Goal: Task Accomplishment & Management: Use online tool/utility

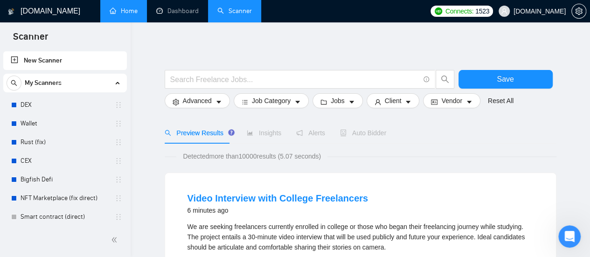
click at [131, 15] on link "Home" at bounding box center [124, 11] width 28 height 8
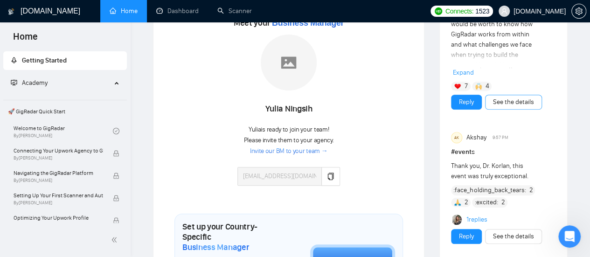
scroll to position [187, 0]
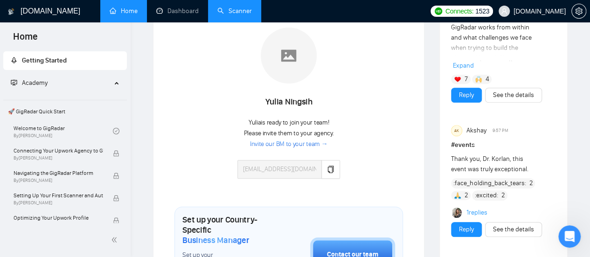
click at [234, 11] on link "Scanner" at bounding box center [235, 11] width 35 height 8
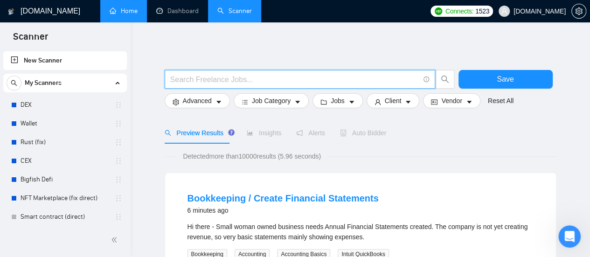
click at [269, 74] on input "text" at bounding box center [294, 80] width 249 height 12
type input "(mvp*) | "(MVP)" | "Minimum valuable product" | "Minimum viable product" | star…"
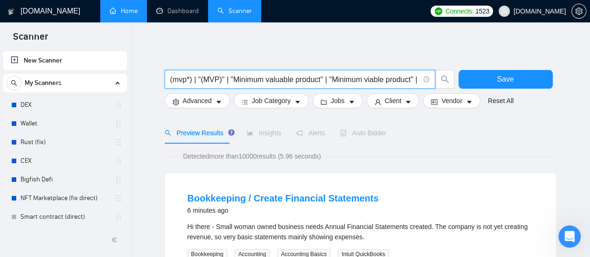
click at [197, 80] on input "(mvp*) | "(MVP)" | "Minimum valuable product" | "Minimum viable product" | star…" at bounding box center [294, 80] width 249 height 12
click at [326, 72] on span "(mvp*) | "(MVP)" | "Minimum valuable product" | "Minimum viable product" | star…" at bounding box center [300, 79] width 271 height 19
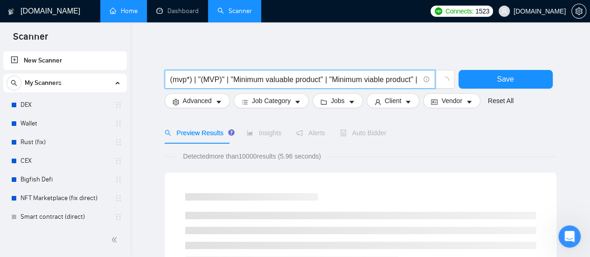
click at [362, 76] on input "(mvp*) | "(MVP)" | "Minimum valuable product" | "Minimum viable product" | star…" at bounding box center [294, 80] width 249 height 12
click at [302, 86] on span "(mvp*) | "(MVP)" | "Minimum valuable product" | "Minimum viable product" | star…" at bounding box center [300, 79] width 271 height 19
drag, startPoint x: 299, startPoint y: 83, endPoint x: 237, endPoint y: 84, distance: 61.6
click at [237, 85] on span "(mvp*) | "(MVP)" | "Minimum valuable product" | "Minimum viable product" | star…" at bounding box center [300, 79] width 271 height 19
click at [244, 79] on input "(mvp*) | "(MVP)" | "Minimum valuable product" | "Minimum viable product" | star…" at bounding box center [294, 80] width 249 height 12
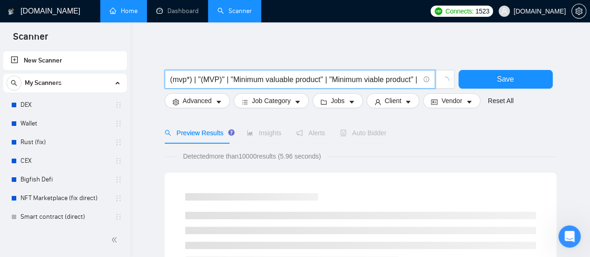
click at [265, 81] on input "(mvp*) | "(MVP)" | "Minimum valuable product" | "Minimum viable product" | star…" at bounding box center [294, 80] width 249 height 12
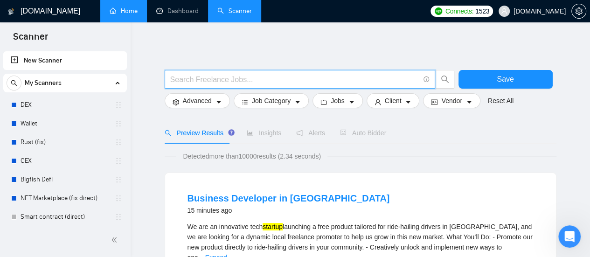
paste input "Web Scraper"
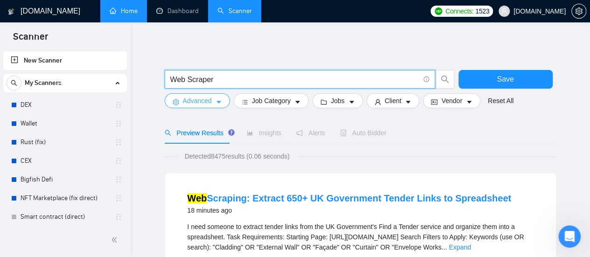
type input "Web Scraper"
click at [212, 104] on button "Advanced" at bounding box center [197, 100] width 65 height 15
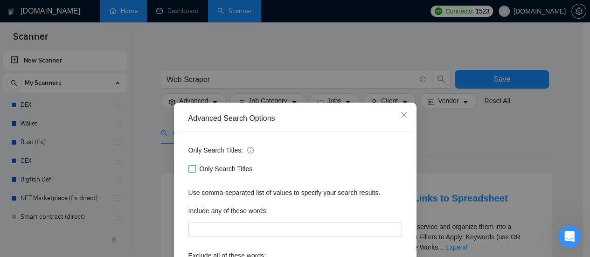
click at [190, 169] on input "Only Search Titles" at bounding box center [192, 168] width 7 height 7
checkbox input "true"
click at [443, 139] on div "Advanced Search Options Only Search Titles: Only Search Titles Use comma-separa…" at bounding box center [295, 128] width 590 height 257
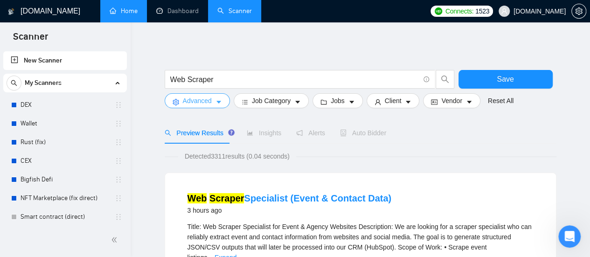
click at [214, 105] on button "Advanced" at bounding box center [197, 100] width 65 height 15
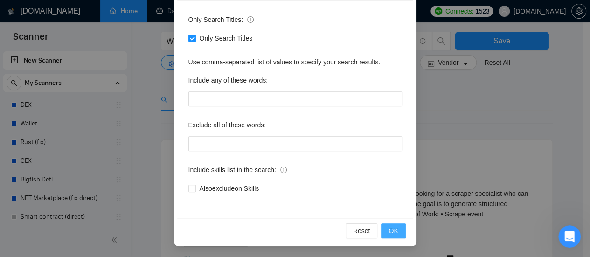
scroll to position [47, 0]
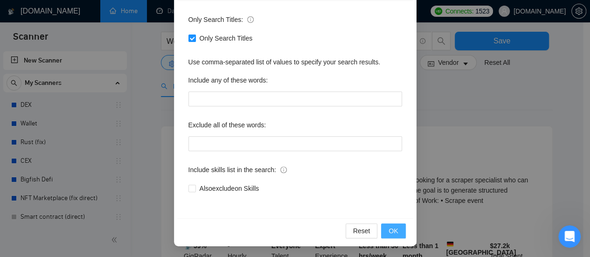
click at [389, 227] on span "OK" at bounding box center [393, 231] width 9 height 10
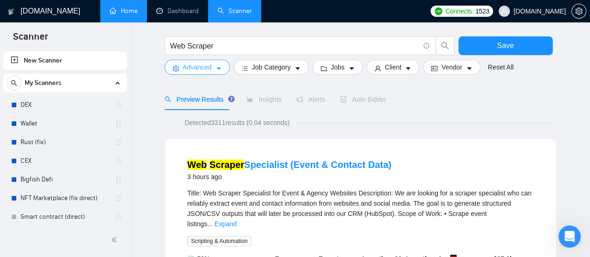
scroll to position [0, 0]
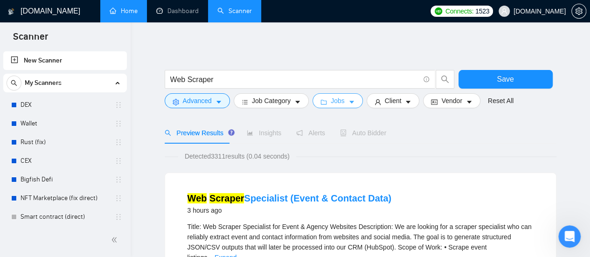
click at [349, 105] on icon "caret-down" at bounding box center [352, 102] width 7 height 7
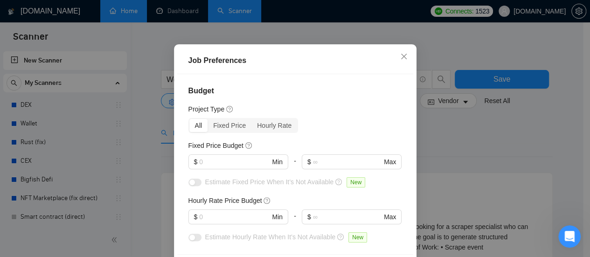
scroll to position [77, 0]
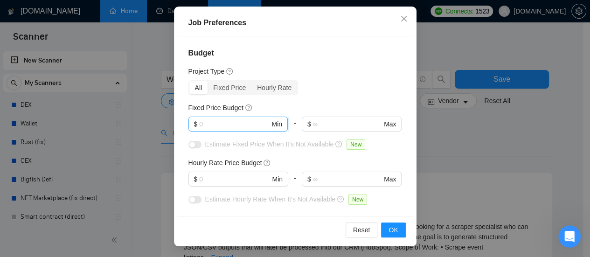
click at [238, 124] on input "text" at bounding box center [234, 124] width 70 height 10
type input "500"
click at [218, 174] on input "text" at bounding box center [234, 179] width 70 height 10
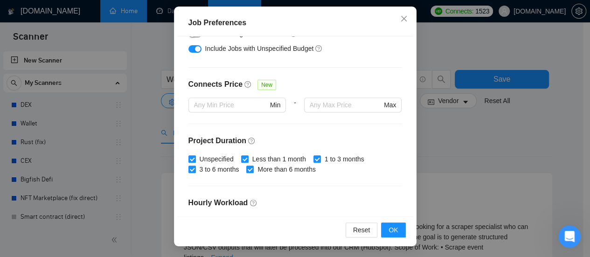
scroll to position [345, 0]
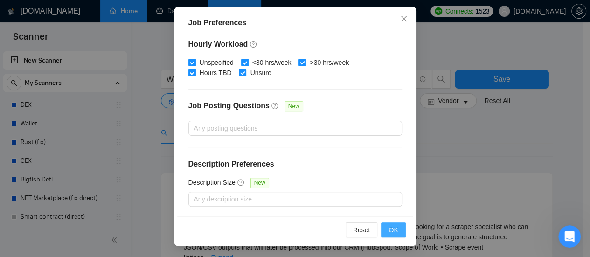
type input "40"
click at [393, 225] on span "OK" at bounding box center [393, 230] width 9 height 10
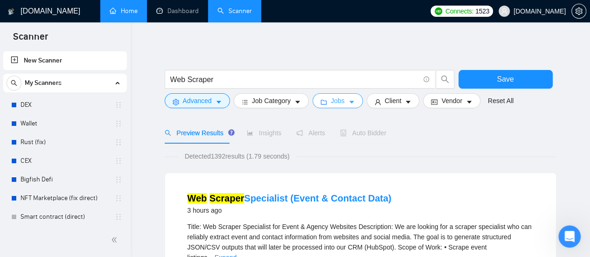
scroll to position [0, 0]
click at [398, 101] on button "Client" at bounding box center [393, 100] width 53 height 15
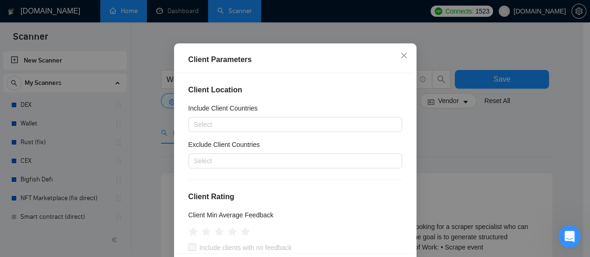
scroll to position [77, 0]
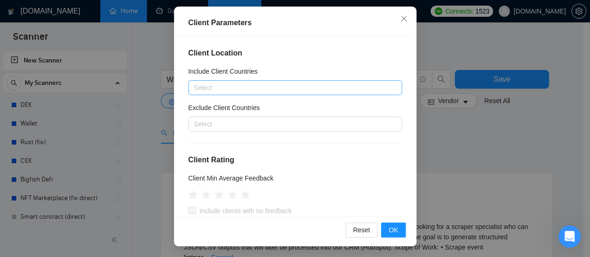
click at [256, 85] on div at bounding box center [291, 87] width 200 height 11
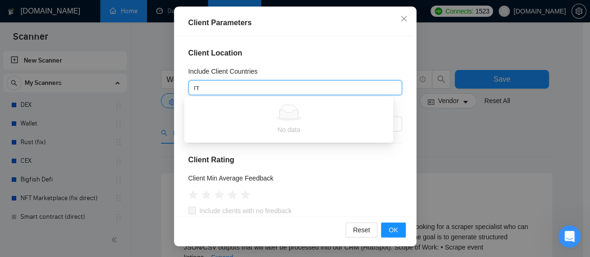
type input "г"
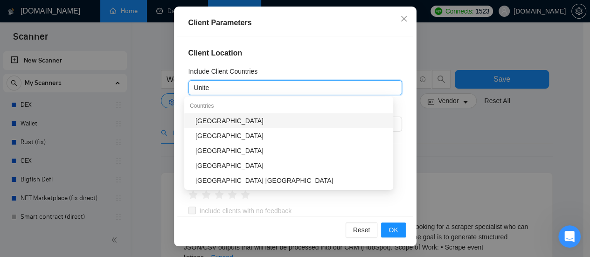
type input "United"
drag, startPoint x: 216, startPoint y: 119, endPoint x: 247, endPoint y: 87, distance: 45.2
click at [217, 120] on div "[GEOGRAPHIC_DATA]" at bounding box center [292, 121] width 192 height 10
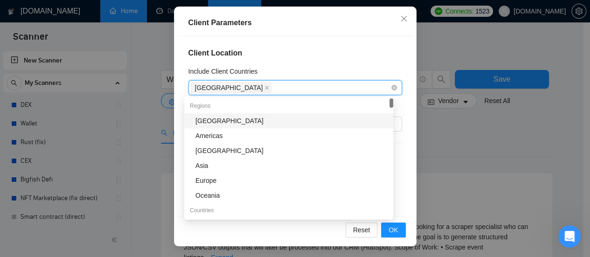
click at [249, 86] on div "[GEOGRAPHIC_DATA]" at bounding box center [291, 87] width 200 height 13
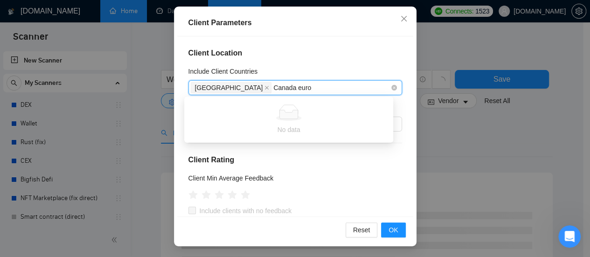
type input "[GEOGRAPHIC_DATA] [GEOGRAPHIC_DATA]"
click at [274, 89] on input "[GEOGRAPHIC_DATA] [GEOGRAPHIC_DATA]" at bounding box center [297, 87] width 46 height 11
click at [292, 90] on div "[GEOGRAPHIC_DATA]" at bounding box center [291, 87] width 200 height 13
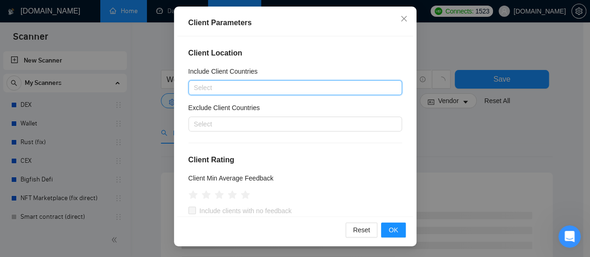
click at [274, 90] on div at bounding box center [291, 87] width 200 height 11
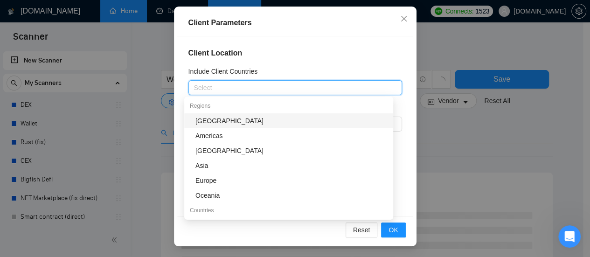
click at [270, 90] on div at bounding box center [291, 87] width 200 height 11
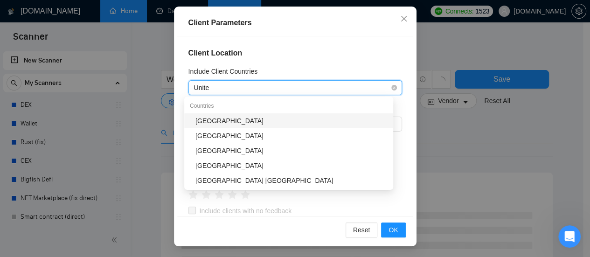
type input "United"
click at [232, 122] on div "[GEOGRAPHIC_DATA]" at bounding box center [292, 121] width 192 height 10
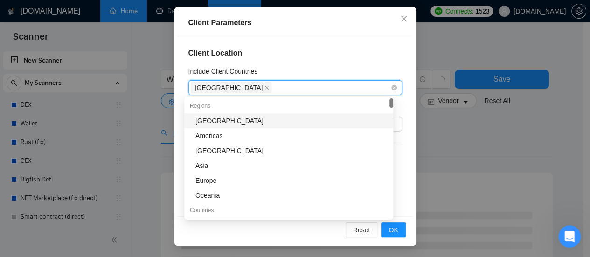
click at [271, 88] on div "[GEOGRAPHIC_DATA]" at bounding box center [291, 87] width 200 height 13
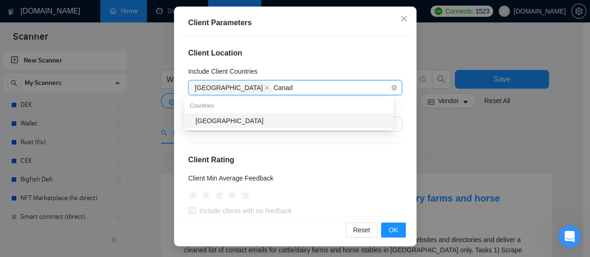
type input "[GEOGRAPHIC_DATA]"
click at [233, 120] on div "[GEOGRAPHIC_DATA]" at bounding box center [292, 121] width 192 height 10
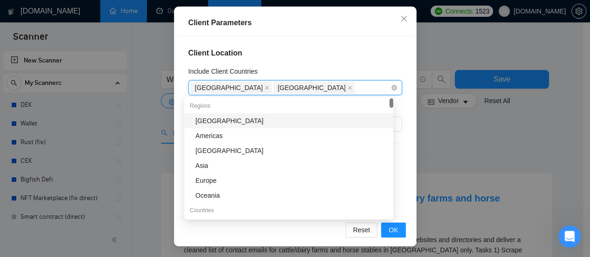
click at [326, 88] on div "[GEOGRAPHIC_DATA] [GEOGRAPHIC_DATA]" at bounding box center [291, 87] width 200 height 13
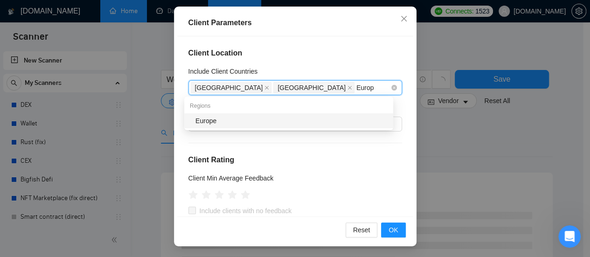
type input "Europe"
click at [214, 121] on div "Europe" at bounding box center [292, 121] width 192 height 10
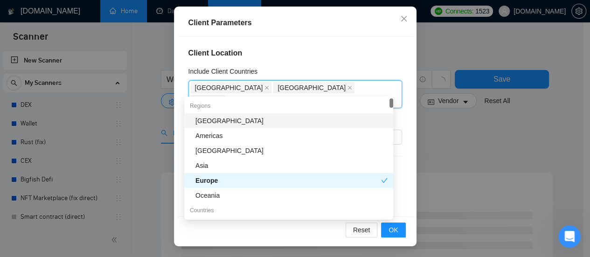
click at [333, 48] on h4 "Client Location" at bounding box center [296, 53] width 214 height 11
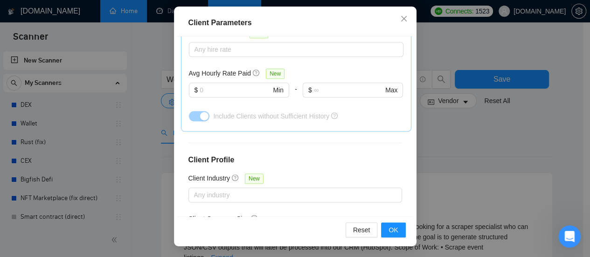
scroll to position [373, 0]
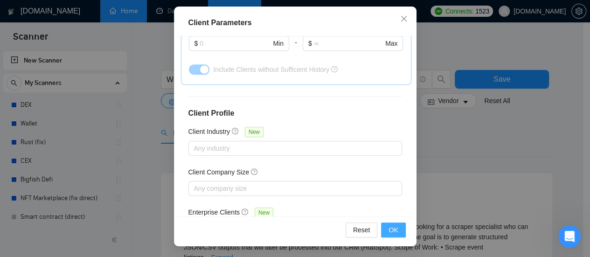
click at [390, 224] on button "OK" at bounding box center [393, 230] width 24 height 15
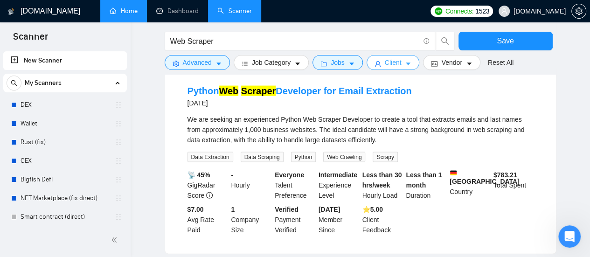
scroll to position [1004, 0]
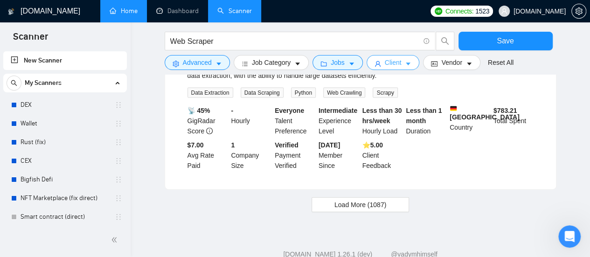
click at [405, 62] on icon "caret-down" at bounding box center [408, 64] width 7 height 7
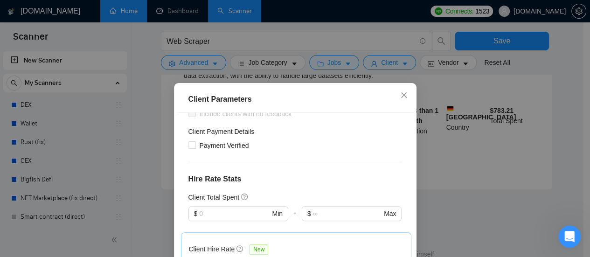
scroll to position [0, 0]
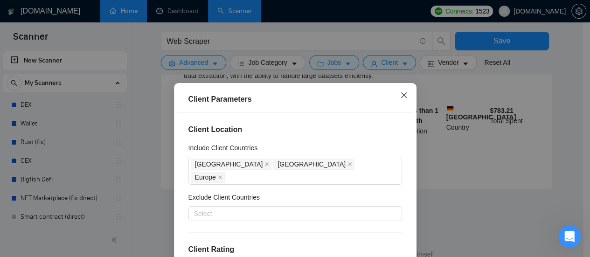
click at [400, 94] on icon "close" at bounding box center [403, 94] width 7 height 7
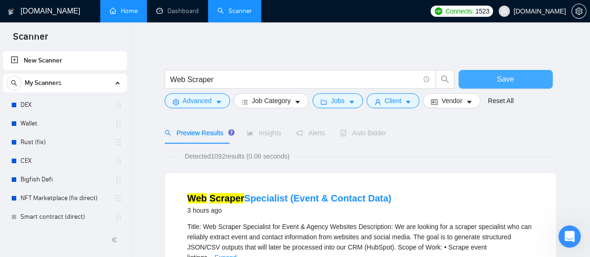
click at [513, 73] on button "Save" at bounding box center [506, 79] width 94 height 19
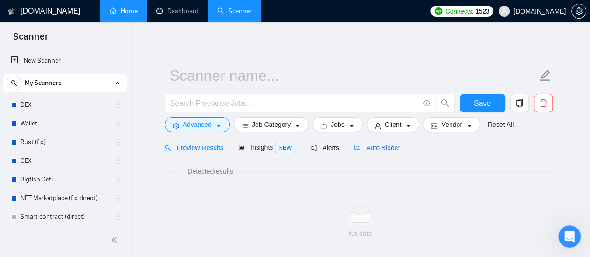
click at [370, 148] on span "Auto Bidder" at bounding box center [377, 147] width 46 height 7
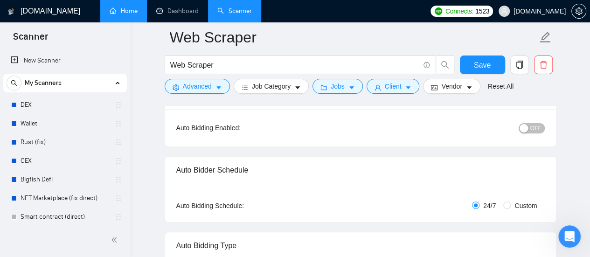
scroll to position [187, 0]
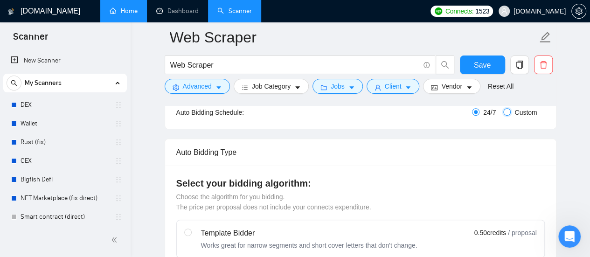
drag, startPoint x: 506, startPoint y: 114, endPoint x: 416, endPoint y: 125, distance: 90.7
click at [506, 114] on input "Custom" at bounding box center [507, 111] width 7 height 7
radio input "true"
radio input "false"
checkbox input "true"
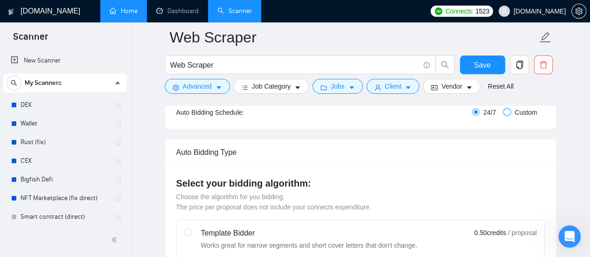
checkbox input "true"
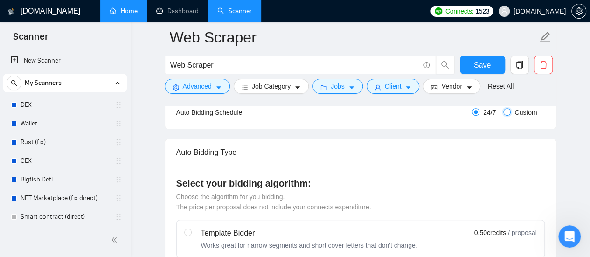
checkbox input "true"
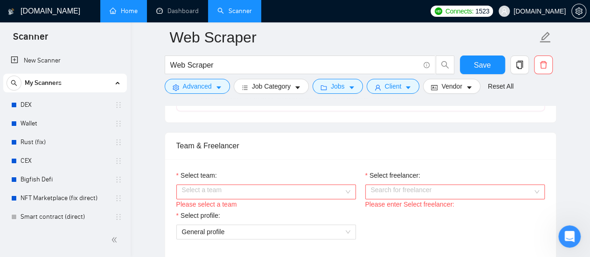
scroll to position [607, 0]
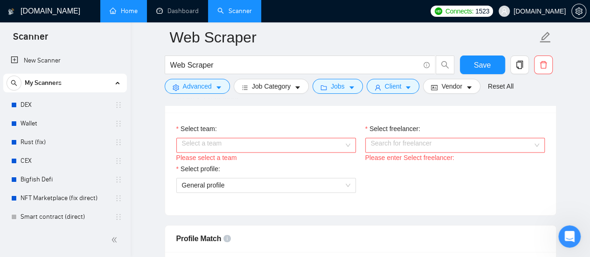
click at [313, 139] on input "Select team:" at bounding box center [263, 145] width 162 height 14
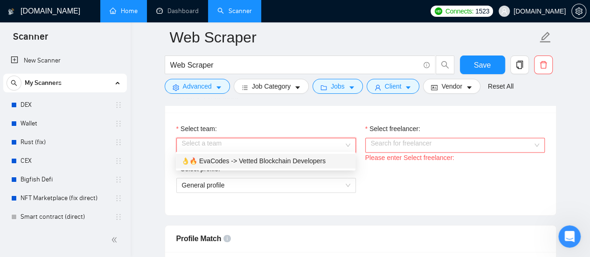
click at [266, 162] on div "👌🔥 EvaCodes -> Vetted Blockchain Developers" at bounding box center [266, 161] width 169 height 10
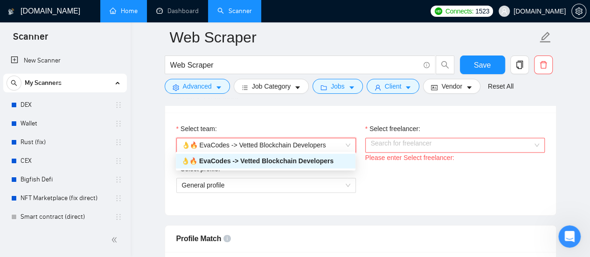
click at [427, 142] on input "Select freelancer:" at bounding box center [452, 145] width 162 height 14
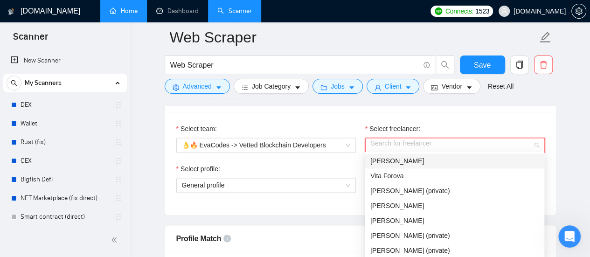
click at [393, 161] on span "[PERSON_NAME]" at bounding box center [398, 160] width 54 height 7
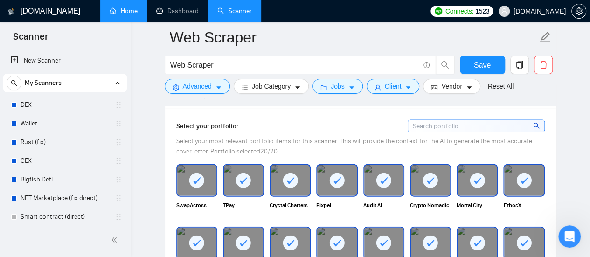
scroll to position [980, 0]
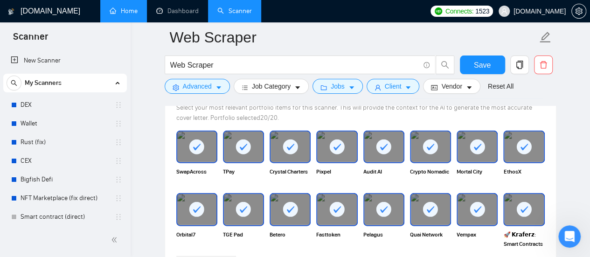
drag, startPoint x: 305, startPoint y: 146, endPoint x: 290, endPoint y: 145, distance: 14.5
click at [305, 146] on div at bounding box center [290, 147] width 39 height 31
click at [339, 145] on rect at bounding box center [337, 147] width 15 height 15
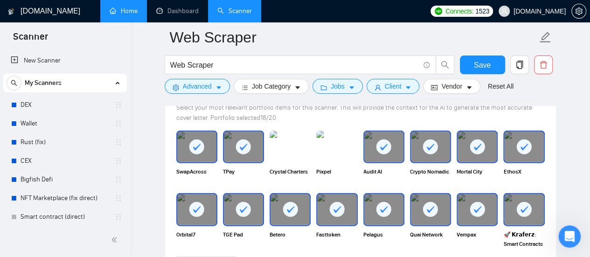
click at [395, 143] on div at bounding box center [384, 147] width 39 height 31
click at [460, 142] on div at bounding box center [477, 147] width 39 height 31
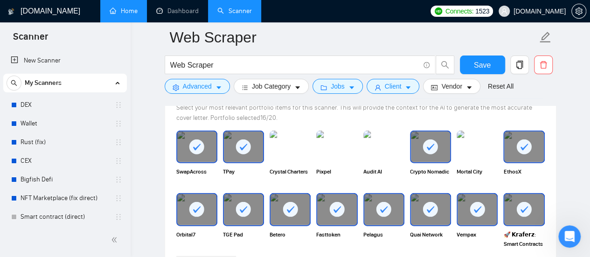
click at [405, 144] on div "Audit AI" at bounding box center [384, 158] width 47 height 55
click at [317, 147] on img at bounding box center [336, 147] width 39 height 31
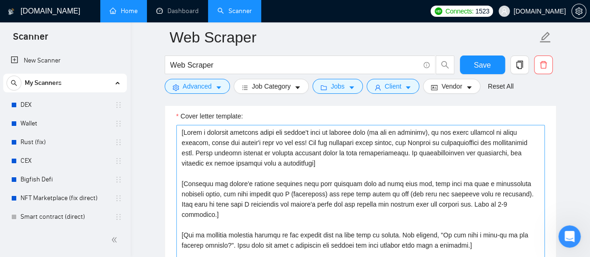
scroll to position [1214, 0]
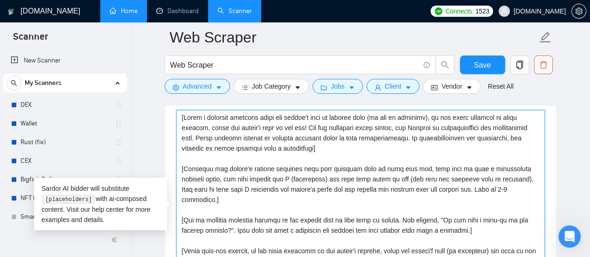
drag, startPoint x: 178, startPoint y: 116, endPoint x: 183, endPoint y: 115, distance: 4.7
click at [183, 115] on textarea "Cover letter template:" at bounding box center [360, 215] width 369 height 210
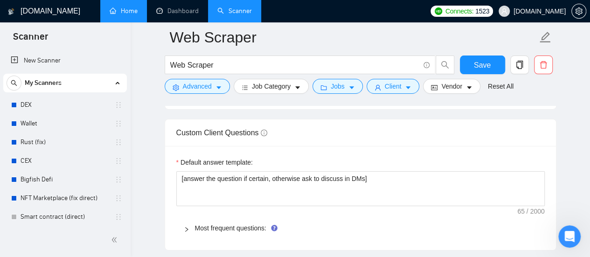
scroll to position [1494, 0]
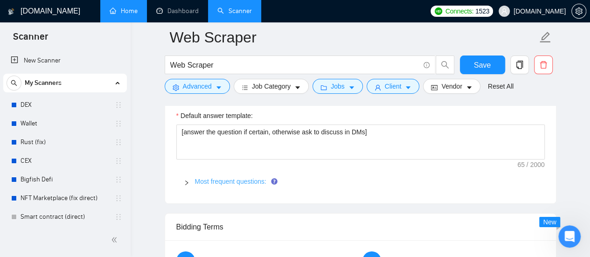
click at [248, 180] on link "Most frequent questions:" at bounding box center [230, 181] width 71 height 7
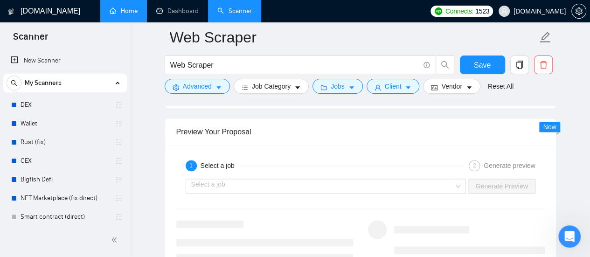
scroll to position [2427, 0]
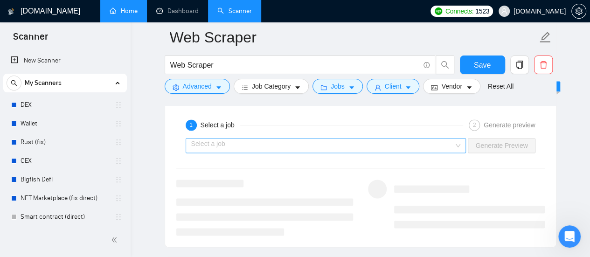
click at [420, 139] on input "search" at bounding box center [322, 146] width 263 height 14
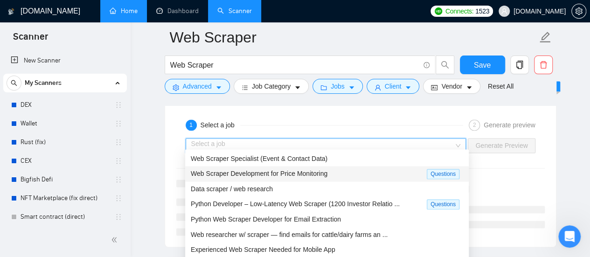
click at [208, 158] on span "Web Scraper Specialist (Event & Contact Data)" at bounding box center [259, 158] width 137 height 7
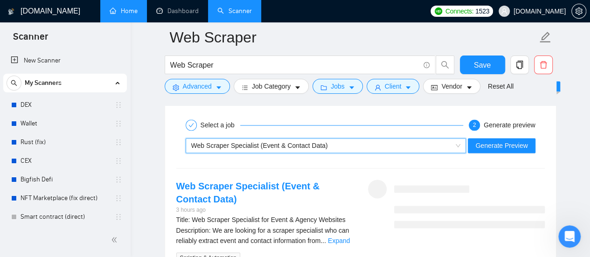
click at [331, 139] on div "Web Scraper Specialist (Event & Contact Data)" at bounding box center [321, 146] width 261 height 14
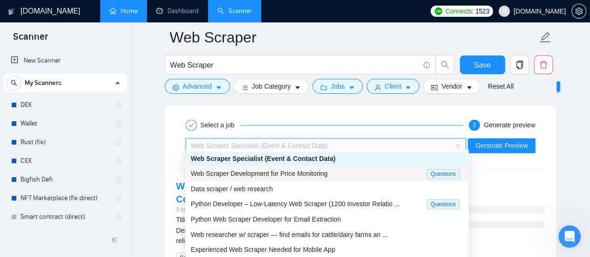
click at [257, 175] on span "Web Scraper Development for Price Monitoring" at bounding box center [259, 173] width 137 height 7
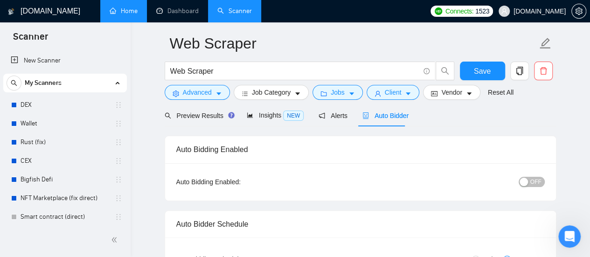
scroll to position [0, 0]
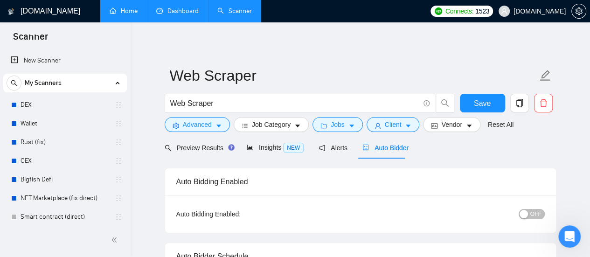
click at [183, 13] on link "Dashboard" at bounding box center [177, 11] width 42 height 8
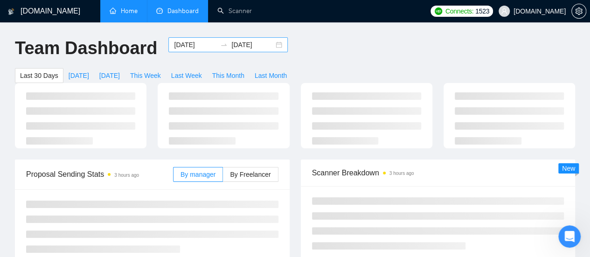
type input "[DATE]"
click at [186, 46] on input "[DATE]" at bounding box center [195, 45] width 42 height 10
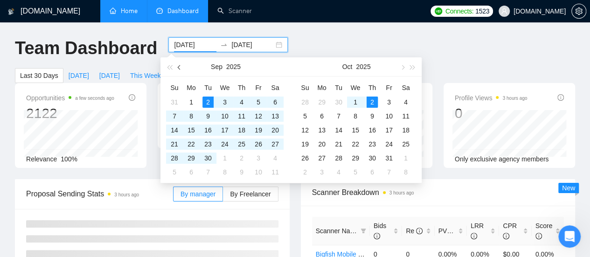
click at [181, 68] on span "button" at bounding box center [180, 67] width 5 height 5
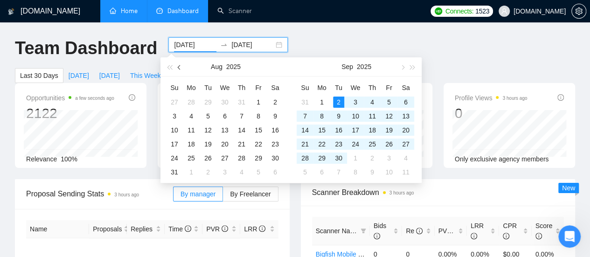
click at [181, 69] on span "button" at bounding box center [180, 67] width 5 height 5
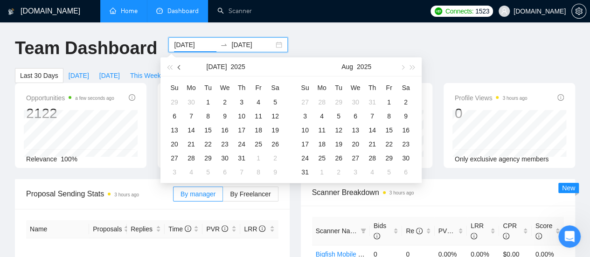
click at [181, 69] on span "button" at bounding box center [180, 67] width 5 height 5
click at [181, 69] on button "button" at bounding box center [180, 66] width 10 height 19
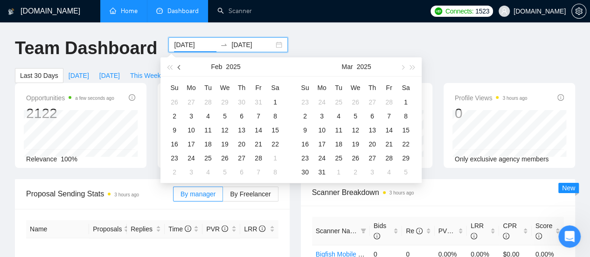
click at [181, 69] on button "button" at bounding box center [180, 66] width 10 height 19
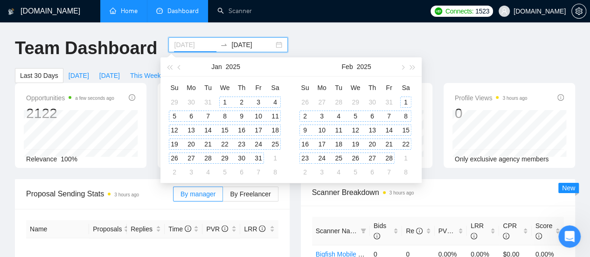
type input "[DATE]"
click at [223, 100] on div "1" at bounding box center [224, 102] width 11 height 11
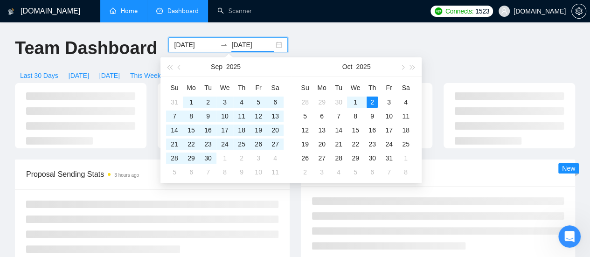
click at [237, 49] on input "[DATE]" at bounding box center [253, 45] width 42 height 10
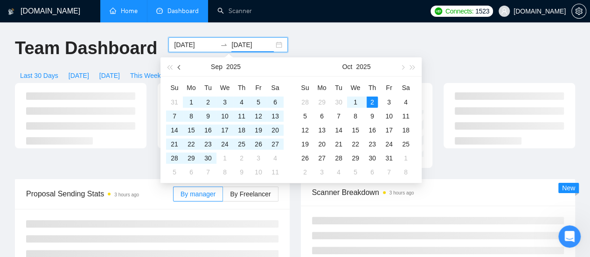
click at [180, 68] on span "button" at bounding box center [180, 67] width 5 height 5
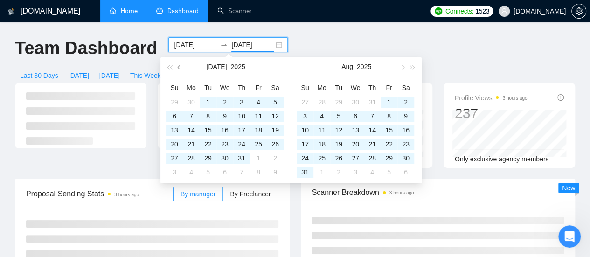
click at [180, 68] on span "button" at bounding box center [180, 67] width 5 height 5
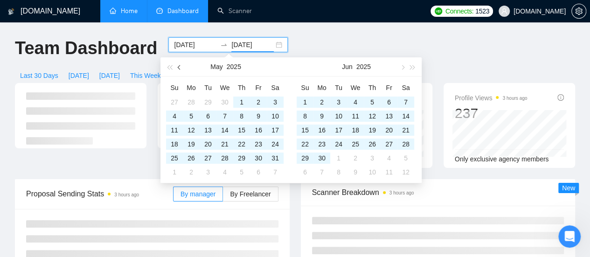
click at [180, 70] on button "button" at bounding box center [180, 66] width 10 height 19
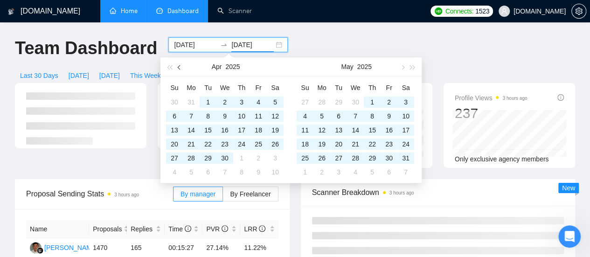
click at [180, 70] on button "button" at bounding box center [180, 66] width 10 height 19
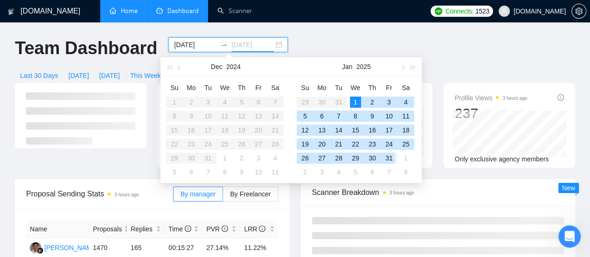
click at [388, 157] on div "31" at bounding box center [389, 158] width 11 height 11
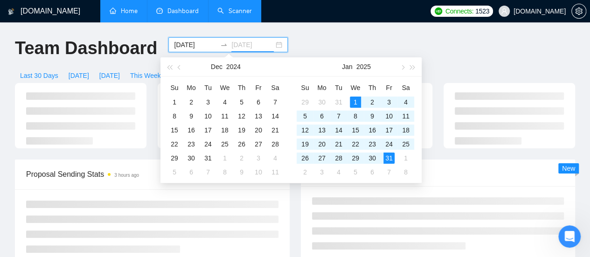
type input "[DATE]"
